Goal: Find contact information: Find contact information

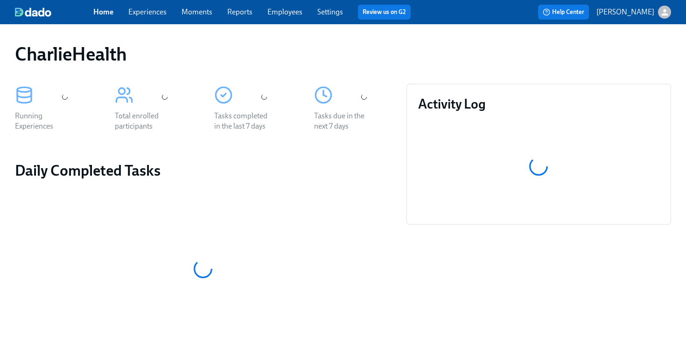
click at [272, 11] on link "Employees" at bounding box center [284, 11] width 35 height 9
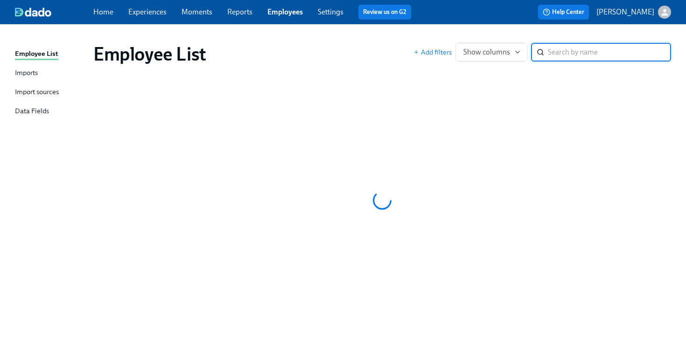
click at [339, 40] on div "Employee List Add filters Show columns ​" at bounding box center [382, 53] width 592 height 37
click at [555, 55] on input "search" at bounding box center [609, 52] width 123 height 19
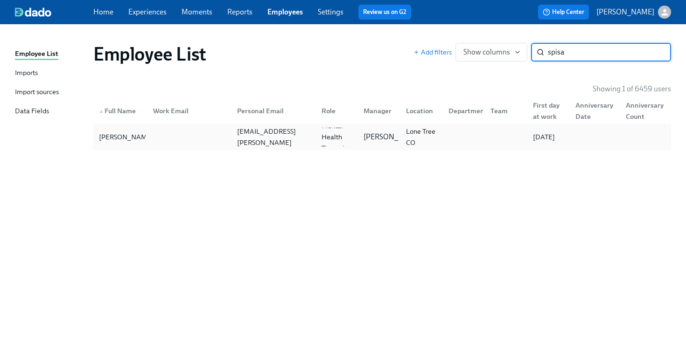
type input "spisa"
click at [221, 144] on div at bounding box center [188, 137] width 84 height 19
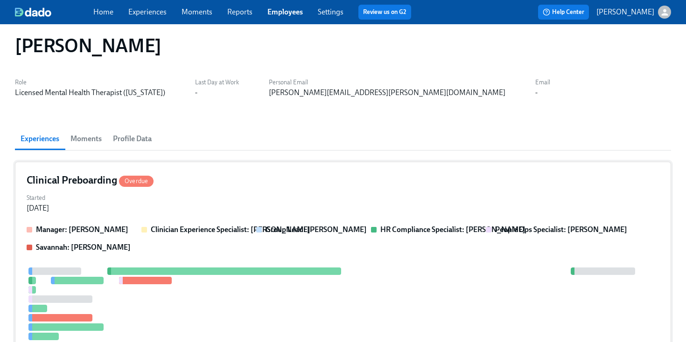
scroll to position [29, 0]
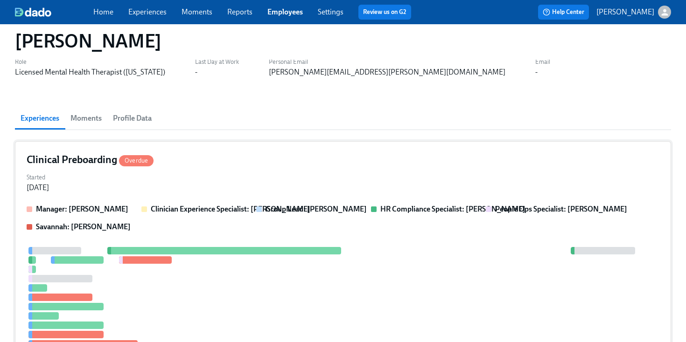
click at [378, 196] on div "Clinical Preboarding Overdue Started Jul 24, 2025 Manager: Chad Sanchez Clinici…" at bounding box center [343, 280] width 656 height 279
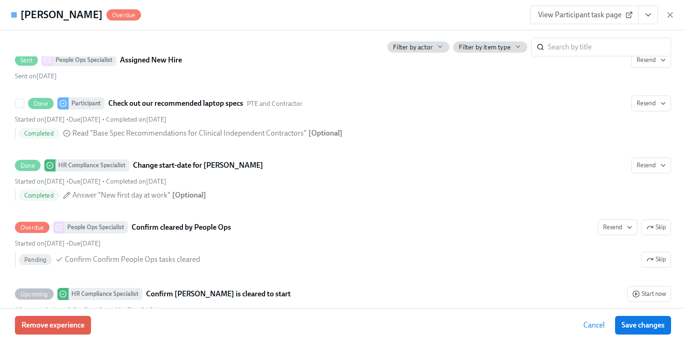
scroll to position [1880, 0]
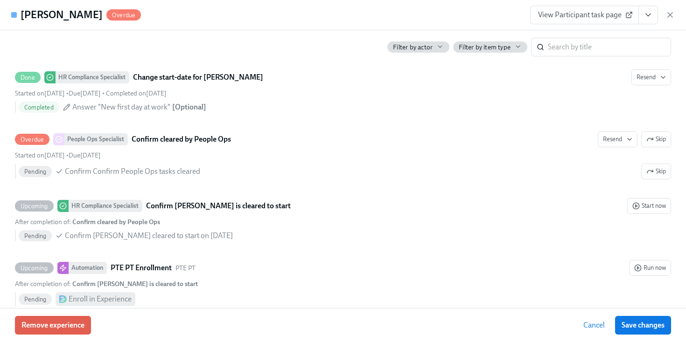
click at [675, 15] on div "Nicole Spisak Overdue View Participant task page" at bounding box center [343, 15] width 686 height 30
click at [665, 15] on icon "button" at bounding box center [669, 14] width 9 height 9
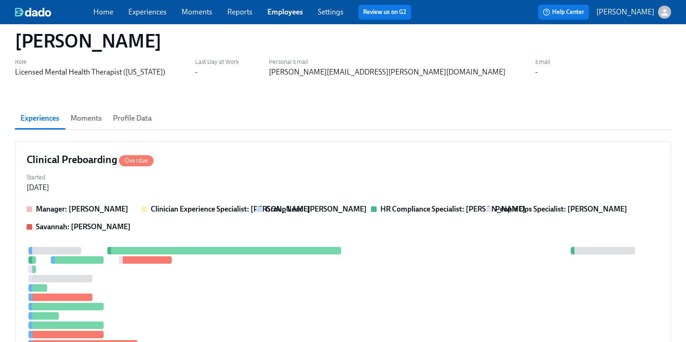
click at [279, 18] on div "Home Experiences Moments Reports Employees Settings Review us on G2" at bounding box center [255, 12] width 325 height 15
click at [290, 13] on link "Employees" at bounding box center [284, 11] width 35 height 9
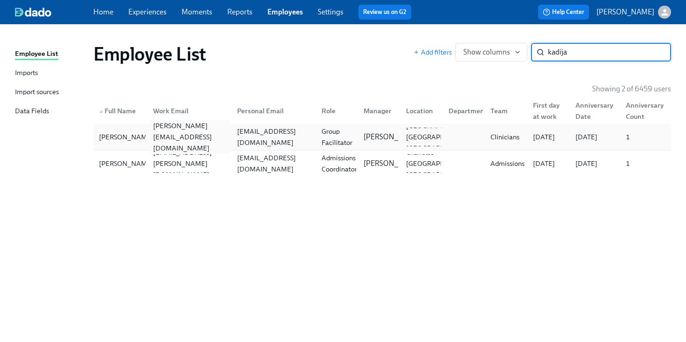
type input "kadija"
click at [225, 135] on div "kadijatu.barrie@charliehealth.com" at bounding box center [189, 137] width 81 height 34
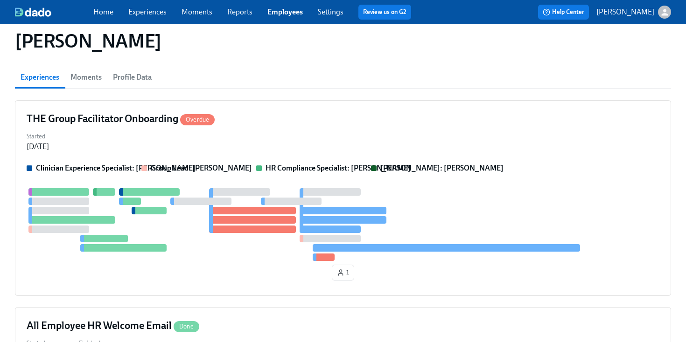
scroll to position [80, 0]
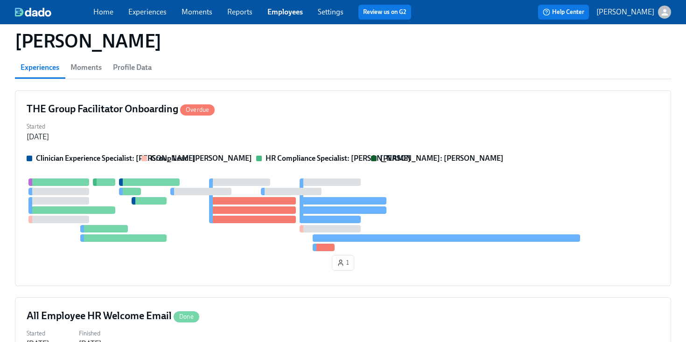
click at [227, 215] on div at bounding box center [343, 215] width 633 height 73
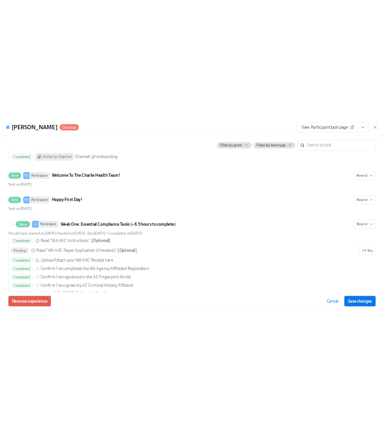
scroll to position [0, 0]
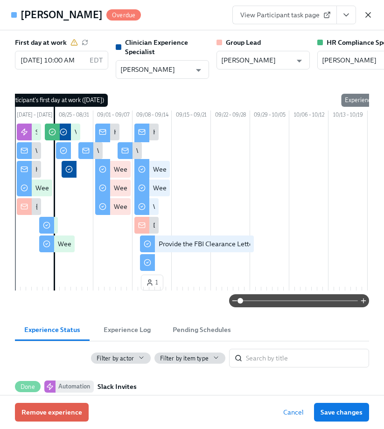
click at [368, 13] on icon "button" at bounding box center [367, 14] width 9 height 9
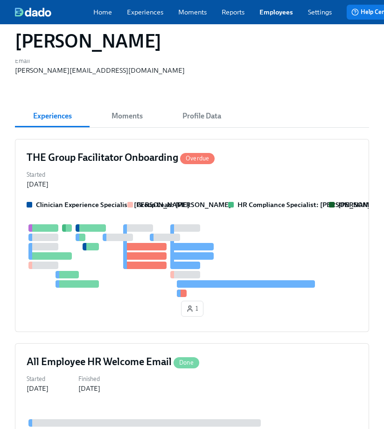
click at [278, 11] on link "Employees" at bounding box center [276, 11] width 34 height 9
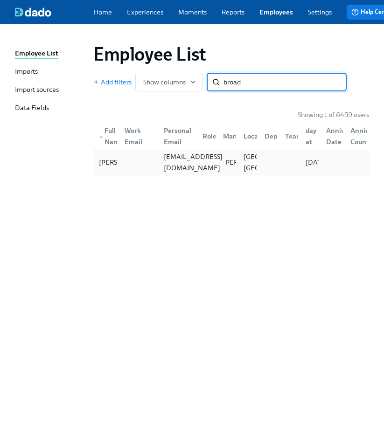
type input "broad"
click at [160, 172] on div "lbroadwell22@gmail.com" at bounding box center [175, 162] width 39 height 19
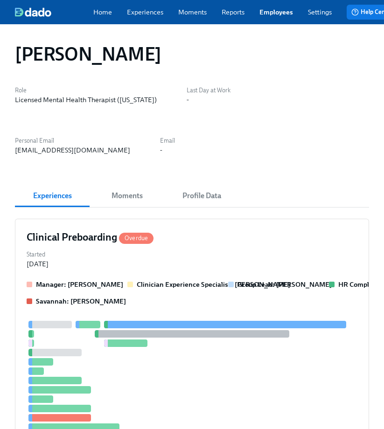
click at [130, 146] on div "lbroadwell22@gmail.com" at bounding box center [72, 150] width 115 height 9
copy div "lbroadwell22@gmail.com"
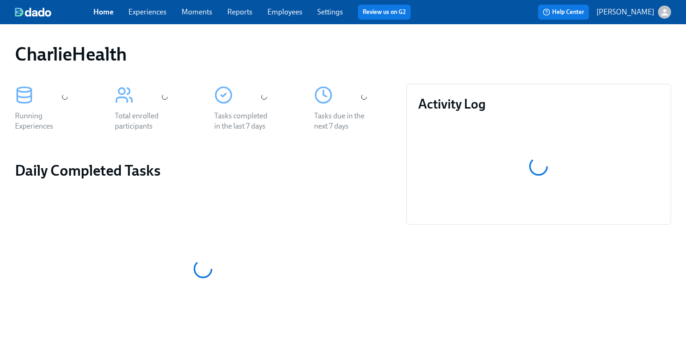
click at [271, 15] on link "Employees" at bounding box center [284, 11] width 35 height 9
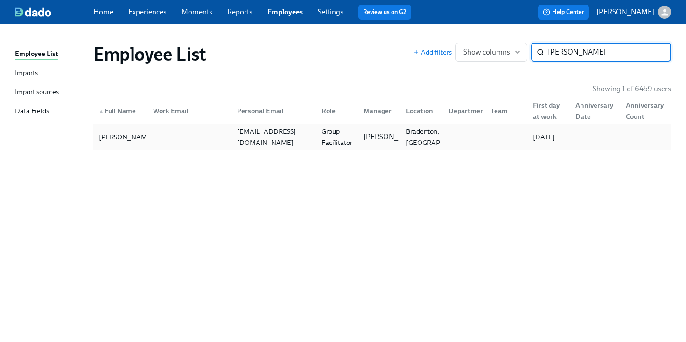
type input "[PERSON_NAME]"
click at [297, 135] on div "[EMAIL_ADDRESS][DOMAIN_NAME]" at bounding box center [273, 137] width 81 height 22
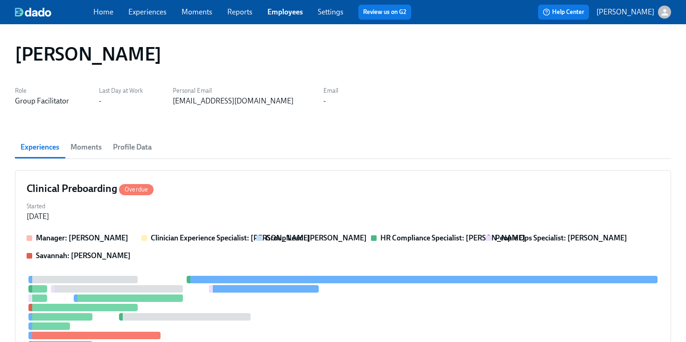
click at [354, 276] on div at bounding box center [343, 340] width 633 height 129
